Goal: Task Accomplishment & Management: Use online tool/utility

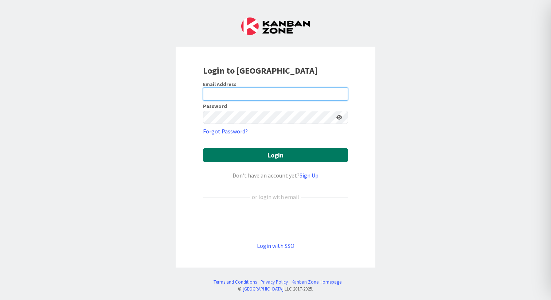
type input "[EMAIL_ADDRESS][DOMAIN_NAME]"
click at [274, 153] on button "Login" at bounding box center [275, 155] width 145 height 14
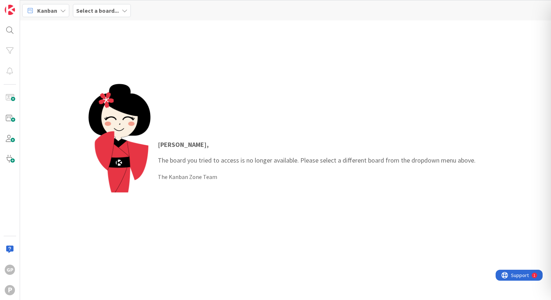
click at [119, 5] on div "Select a board..." at bounding box center [102, 10] width 58 height 13
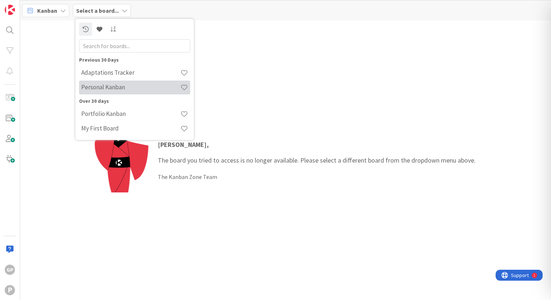
click at [117, 89] on h4 "Personal Kanban" at bounding box center [130, 86] width 99 height 7
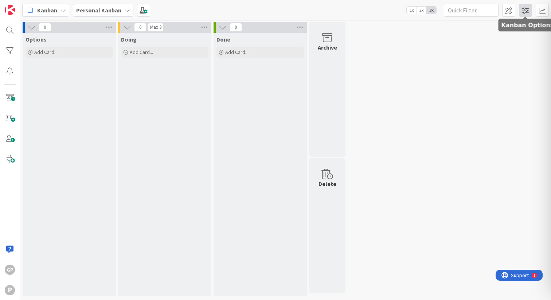
click at [520, 9] on span at bounding box center [524, 10] width 13 height 13
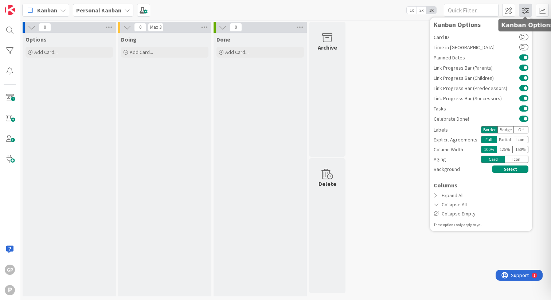
click at [520, 9] on span at bounding box center [524, 10] width 13 height 13
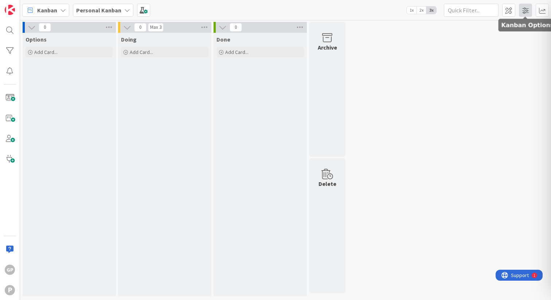
click at [520, 10] on span at bounding box center [524, 10] width 13 height 13
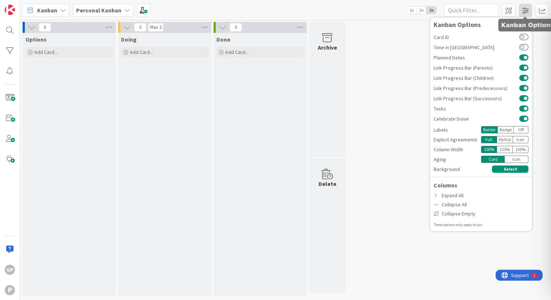
click at [520, 9] on span at bounding box center [524, 10] width 13 height 13
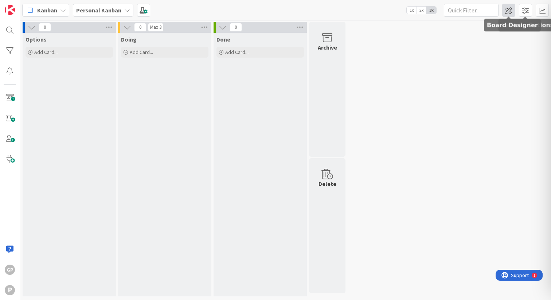
click at [507, 9] on span at bounding box center [508, 10] width 13 height 13
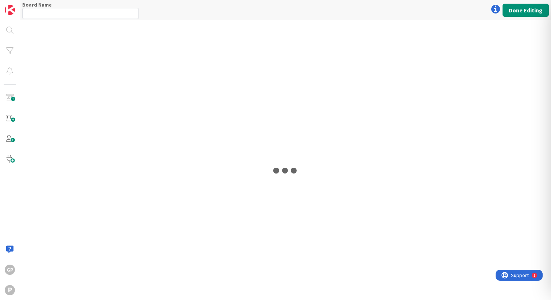
type input "Personal Kanban"
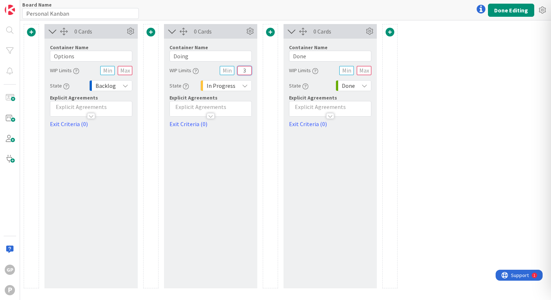
click at [245, 68] on input "3" at bounding box center [244, 70] width 15 height 9
click at [418, 97] on div "0 Cards Container Name 7 / 64 Options WIP Limits State Backlog Explicit Agreeme…" at bounding box center [285, 159] width 531 height 279
click at [519, 11] on button "Done Editing" at bounding box center [511, 10] width 46 height 13
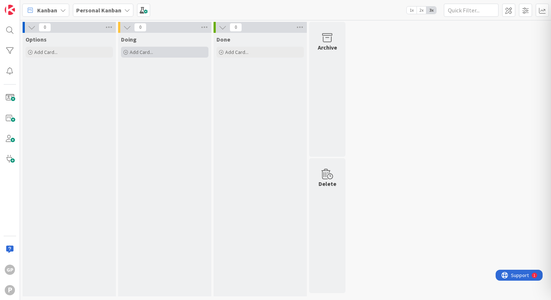
click at [196, 52] on div "Add Card..." at bounding box center [164, 52] width 87 height 11
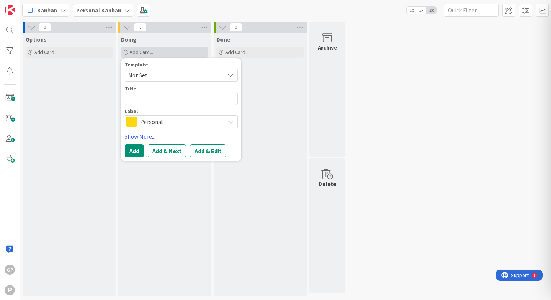
type textarea "x"
type textarea "H"
type textarea "x"
type textarea "Hy"
type textarea "x"
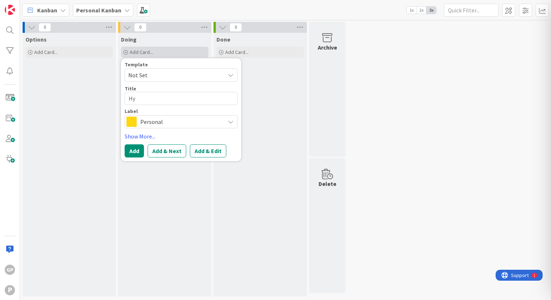
type textarea "Hyb"
type textarea "x"
type textarea "Hybr"
type textarea "x"
type textarea "Hybry"
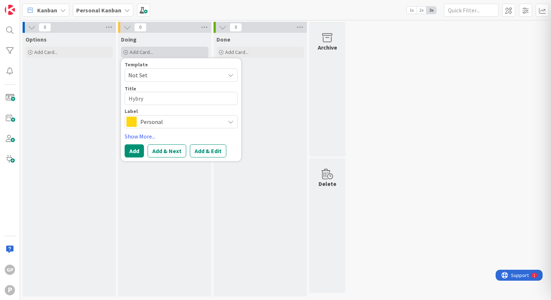
type textarea "x"
type textarea "Hybryd"
type textarea "x"
type textarea "Hybryd"
type textarea "x"
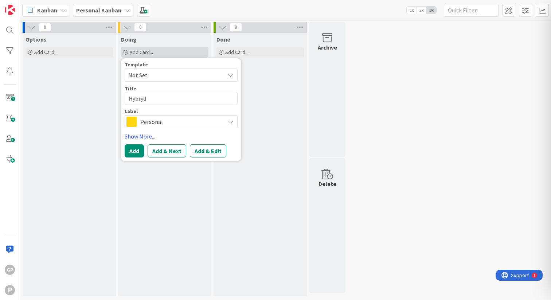
type textarea "Hybryd"
type textarea "x"
type textarea "Hybry"
type textarea "x"
type textarea "Hybr"
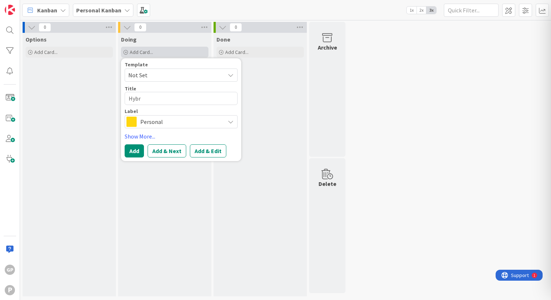
type textarea "x"
type textarea "Hybri"
type textarea "x"
type textarea "Hybrid"
type textarea "x"
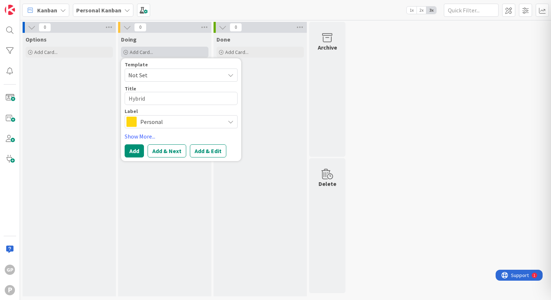
type textarea "Hybrid"
type textarea "x"
type textarea "Hybrid F"
type textarea "x"
type textarea "Hybrid Fi"
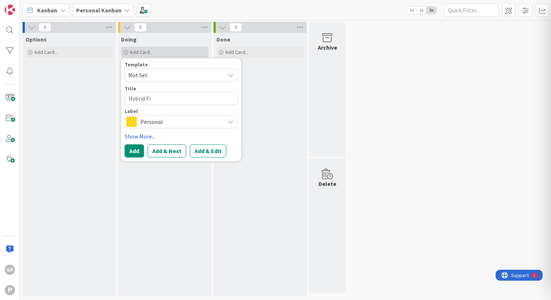
type textarea "x"
type textarea "Hybrid Fit"
type textarea "x"
type textarea "Hybrid Fitn"
type textarea "x"
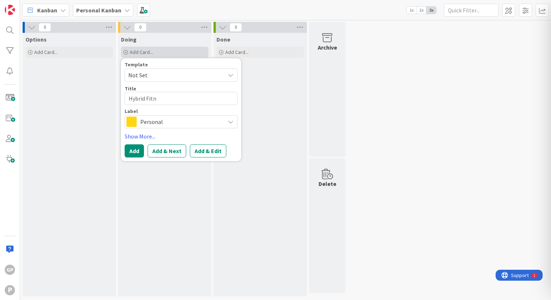
type textarea "Hybrid Fitne"
type textarea "x"
type textarea "Hybrid Fitnes"
type textarea "x"
type textarea "Hybrid Fitness"
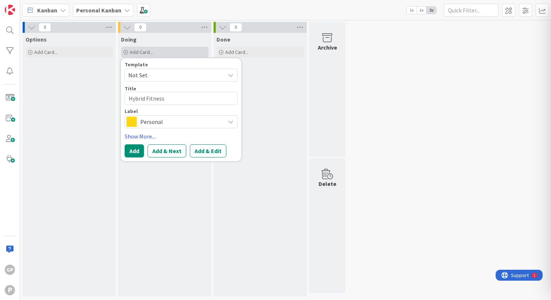
type textarea "x"
type textarea "Hybrid Fitness"
type textarea "x"
type textarea "Hybrid Fitness P"
type textarea "x"
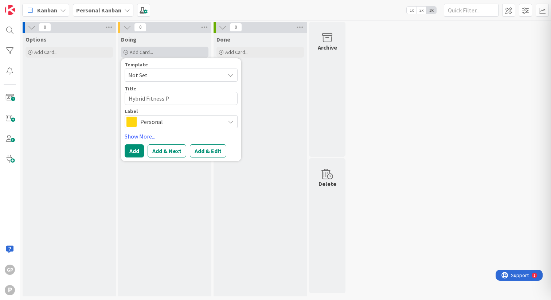
type textarea "Hybrid Fitness Pr"
type textarea "x"
type textarea "Hybrid Fitness Pro"
type textarea "x"
type textarea "Hybrid Fitness Prog"
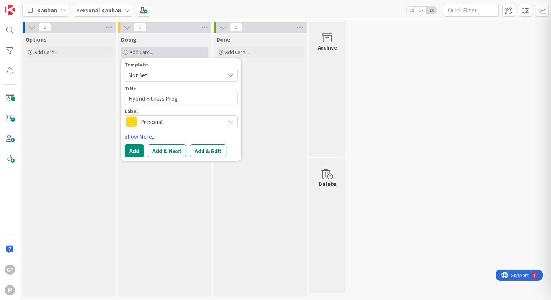
type textarea "x"
type textarea "Hybrid Fitness Progr"
type textarea "x"
type textarea "Hybrid Fitness Progra"
type textarea "x"
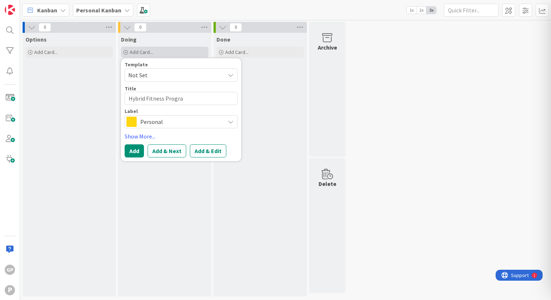
type textarea "Hybrid Fitness Program"
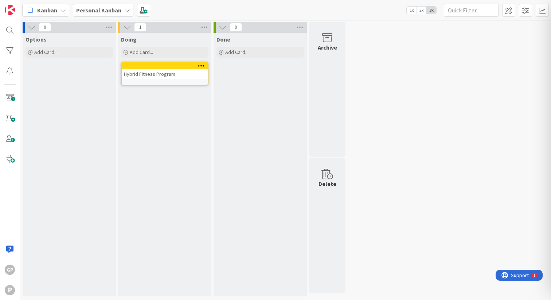
click at [414, 11] on span "1x" at bounding box center [411, 10] width 10 height 7
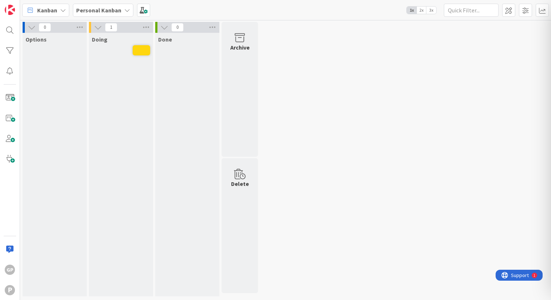
click at [434, 10] on span "3x" at bounding box center [431, 10] width 10 height 7
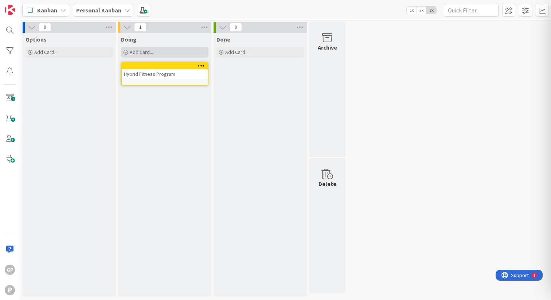
click at [155, 55] on div "Add Card..." at bounding box center [164, 52] width 87 height 11
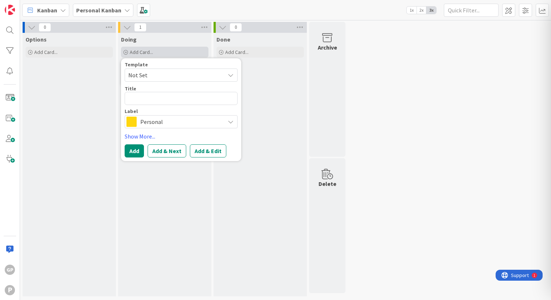
type textarea "x"
type textarea "B"
type textarea "x"
type textarea "Bi"
type textarea "x"
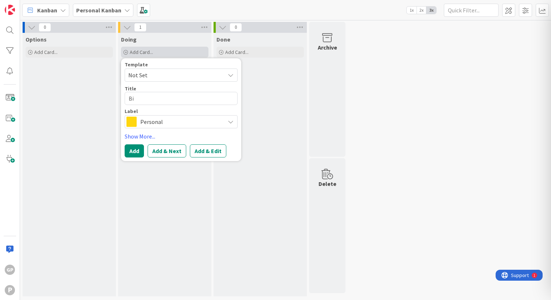
type textarea "Bit"
type textarea "x"
type textarea "Bitp"
type textarea "x"
type textarea "Bitpa"
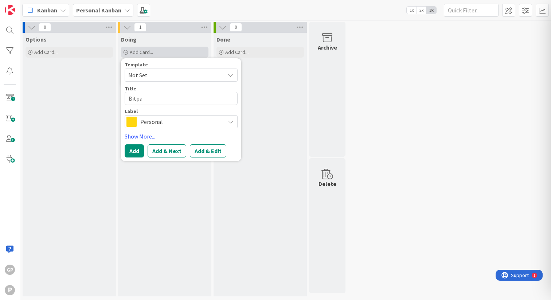
type textarea "x"
type textarea "Bitpan"
type textarea "x"
type textarea "Bitpanda"
type textarea "x"
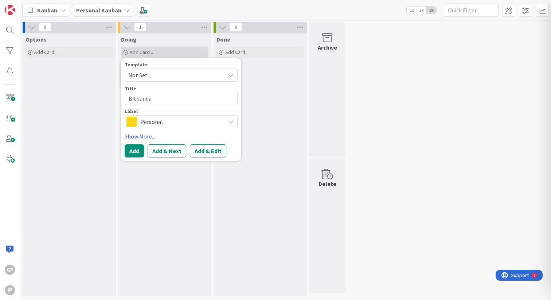
type textarea "Bitpanda"
type textarea "x"
type textarea "Bitpanda D"
type textarea "x"
type textarea "Bitpanda DA"
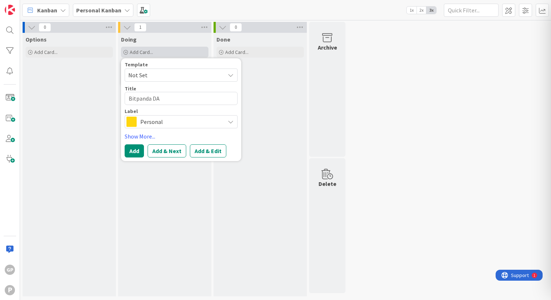
type textarea "x"
type textarea "Bitpanda DAC"
type textarea "x"
type textarea "Bitpanda DAC8"
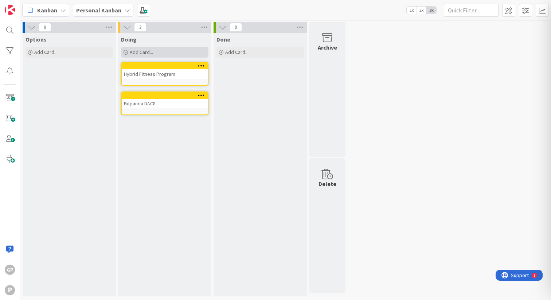
click at [142, 51] on span "Add Card..." at bounding box center [141, 52] width 23 height 7
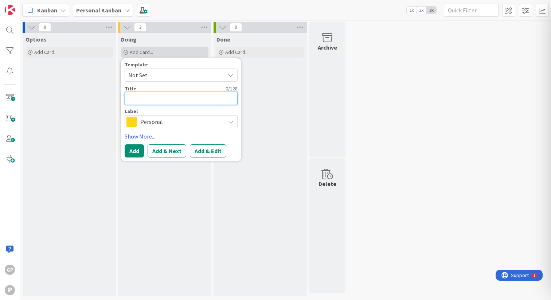
type textarea "x"
type textarea "B"
type textarea "x"
type textarea "Bi"
type textarea "x"
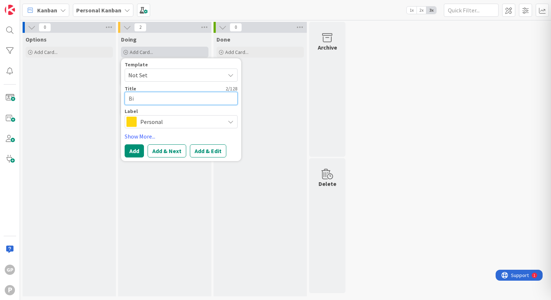
type textarea "Bit"
type textarea "x"
type textarea "Bitp"
type textarea "x"
type textarea "Bitpa"
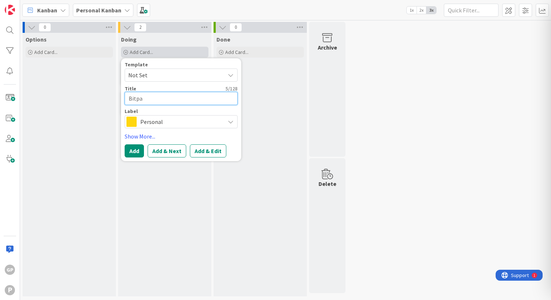
type textarea "x"
type textarea "Bitpan"
type textarea "x"
type textarea "Bitpand"
type textarea "x"
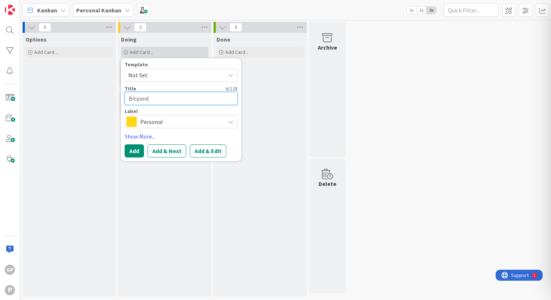
type textarea "Bitpanda"
type textarea "x"
type textarea "Bitpanda"
type textarea "x"
type textarea "Bitpanda O"
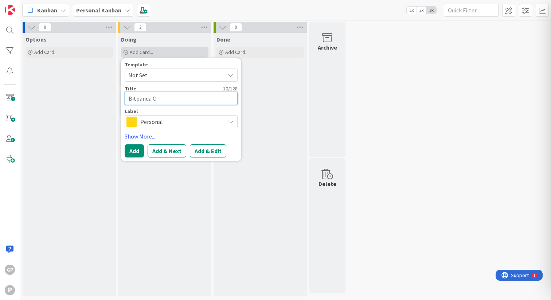
type textarea "x"
type textarea "Bitpanda Or"
type textarea "x"
type textarea "Bitpanda Orc"
type textarea "x"
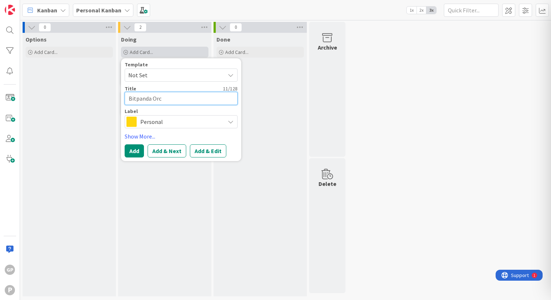
type textarea "Bitpanda Orch"
type textarea "x"
type textarea "Bitpanda Orche"
type textarea "x"
type textarea "Bitpanda Orches"
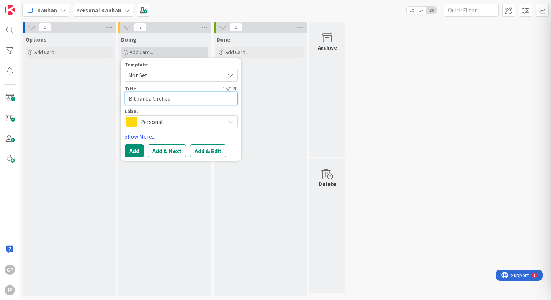
type textarea "x"
type textarea "Bitpanda Orchest"
type textarea "x"
type textarea "Bitpanda Orchestr"
type textarea "x"
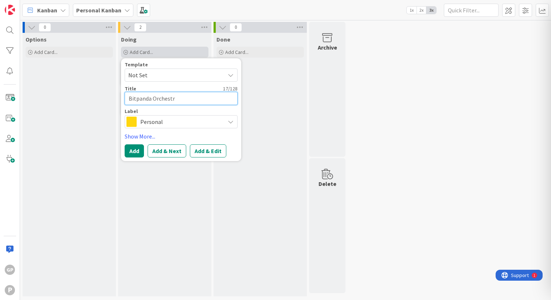
type textarea "Bitpanda Orchestra"
type textarea "x"
type textarea "Bitpanda Orchestrat"
type textarea "x"
type textarea "Bitpanda Orchestrati"
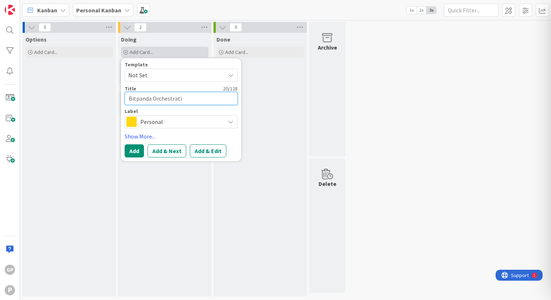
type textarea "x"
type textarea "Bitpanda Orchestratio"
type textarea "x"
type textarea "Bitpanda Orchestration"
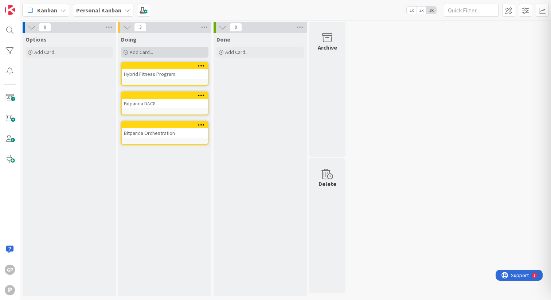
click at [150, 52] on span "Add Card..." at bounding box center [141, 52] width 23 height 7
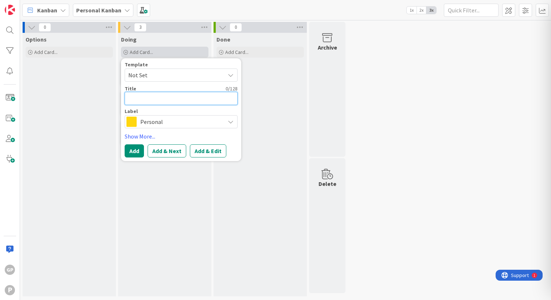
type textarea "x"
type textarea "M"
type textarea "x"
type textarea "Mo"
type textarea "x"
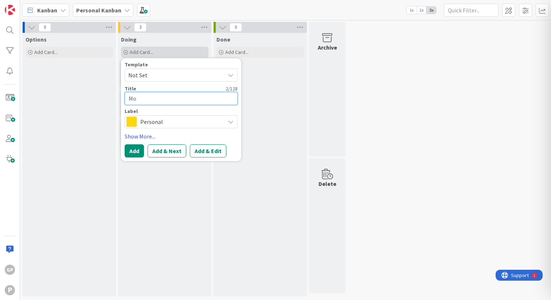
type textarea "M"
type textarea "x"
type textarea "Me"
type textarea "x"
type textarea "Med"
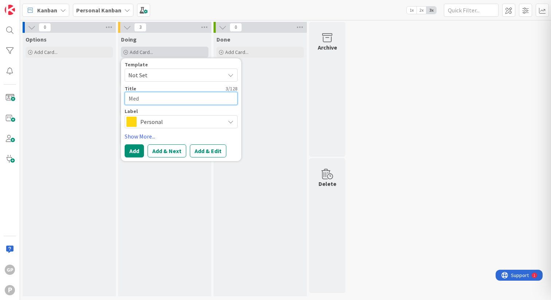
type textarea "x"
type textarea "Medi"
type textarea "x"
type textarea "Medit"
type textarea "x"
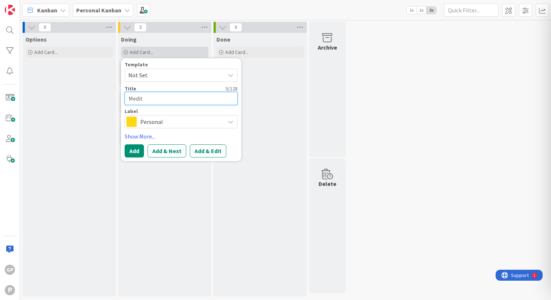
type textarea "Medita"
type textarea "x"
type textarea "Meditat"
type textarea "x"
type textarea "Meditati"
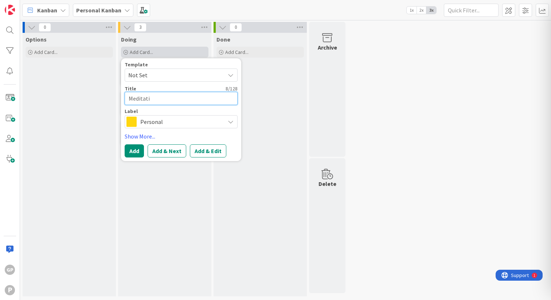
type textarea "x"
type textarea "Meditatio"
type textarea "x"
type textarea "Meditation"
type textarea "x"
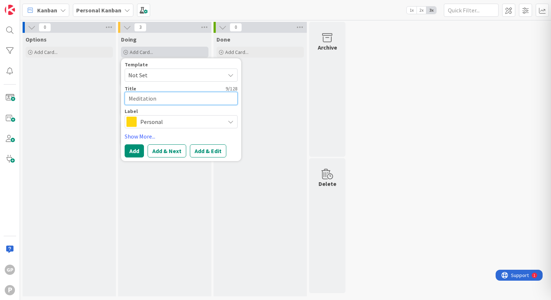
type textarea "Meditations"
type textarea "x"
type textarea "Meditation"
type textarea "x"
type textarea "Meditatio"
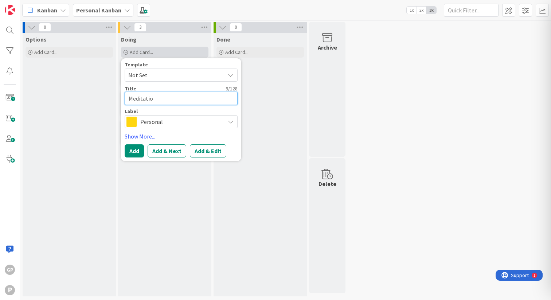
type textarea "x"
type textarea "Meditati"
type textarea "x"
type textarea "Meditat"
type textarea "x"
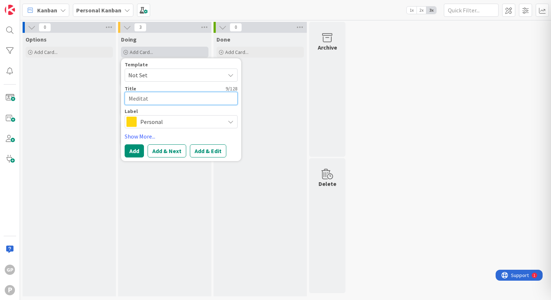
type textarea "Medita"
type textarea "x"
type textarea "Medit"
type textarea "x"
type textarea "Medi"
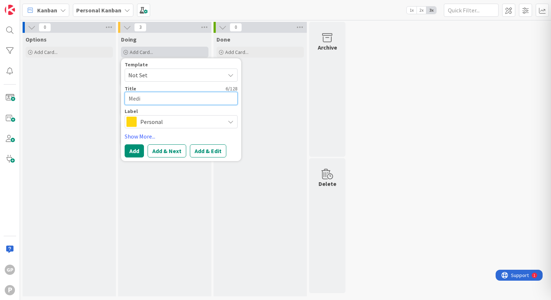
type textarea "x"
type textarea "Med"
type textarea "x"
type textarea "Me"
type textarea "x"
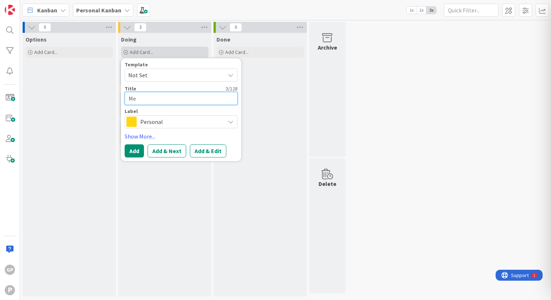
type textarea "M"
type textarea "x"
type textarea "R"
type textarea "x"
type textarea "Ro"
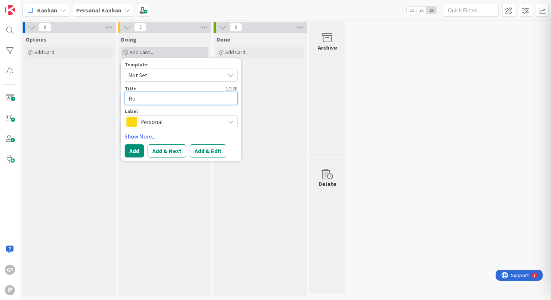
type textarea "x"
type textarea "Roa"
type textarea "x"
type textarea "Road"
type textarea "x"
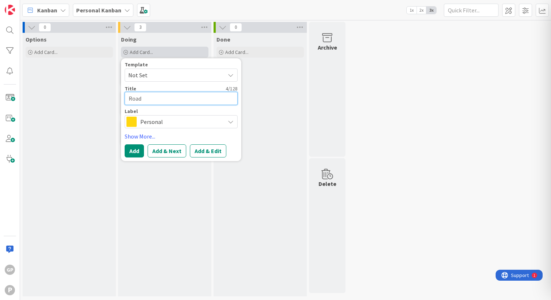
type textarea "Road"
type textarea "x"
type textarea "Road t"
type textarea "x"
type textarea "Road"
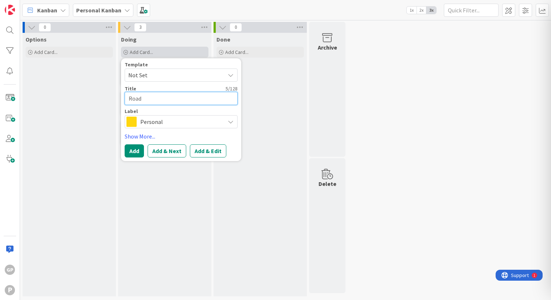
type textarea "x"
type textarea "Road"
type textarea "x"
type textarea "Roa"
type textarea "x"
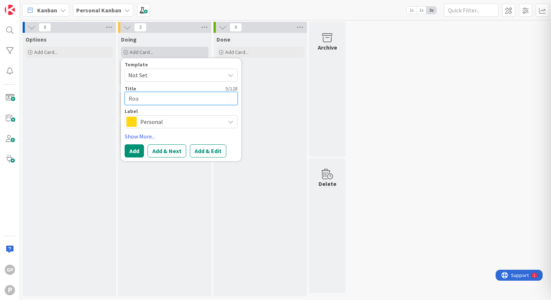
type textarea "Ro"
type textarea "x"
type textarea "R"
type textarea "x"
type textarea "E"
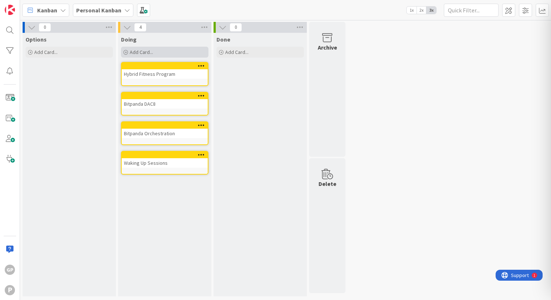
click at [144, 50] on span "Add Card..." at bounding box center [141, 52] width 23 height 7
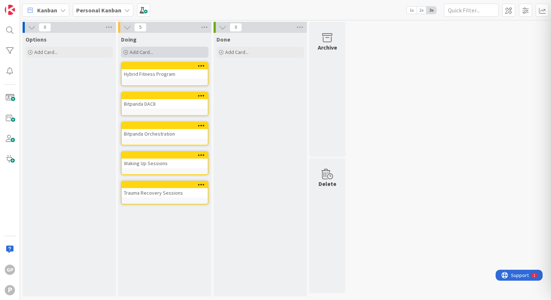
click at [147, 49] on span "Add Card..." at bounding box center [141, 52] width 23 height 7
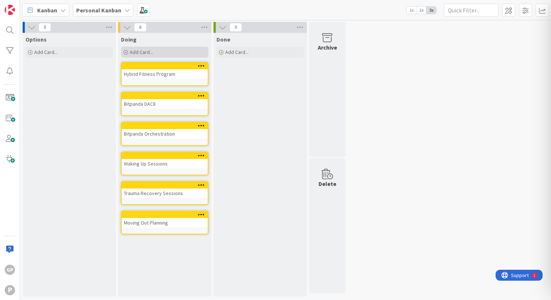
click at [167, 51] on div "Add Card..." at bounding box center [164, 52] width 87 height 11
